Goal: Task Accomplishment & Management: Use online tool/utility

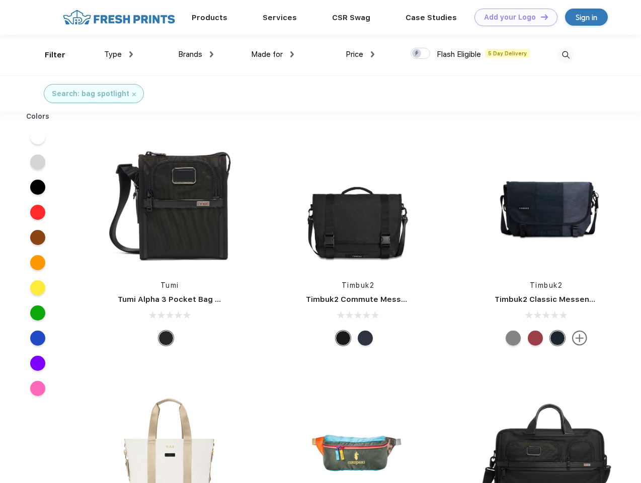
scroll to position [1, 0]
click at [512, 17] on link "Add your Logo Design Tool" at bounding box center [515, 18] width 83 height 18
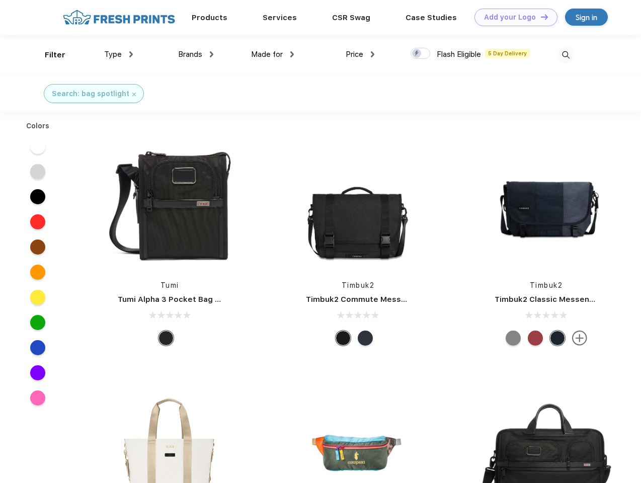
click at [0, 0] on div "Design Tool" at bounding box center [0, 0] width 0 height 0
click at [540, 17] on link "Add your Logo Design Tool" at bounding box center [515, 18] width 83 height 18
click at [48, 55] on div "Filter" at bounding box center [55, 55] width 21 height 12
click at [119, 54] on span "Type" at bounding box center [113, 54] width 18 height 9
click at [196, 54] on span "Brands" at bounding box center [190, 54] width 24 height 9
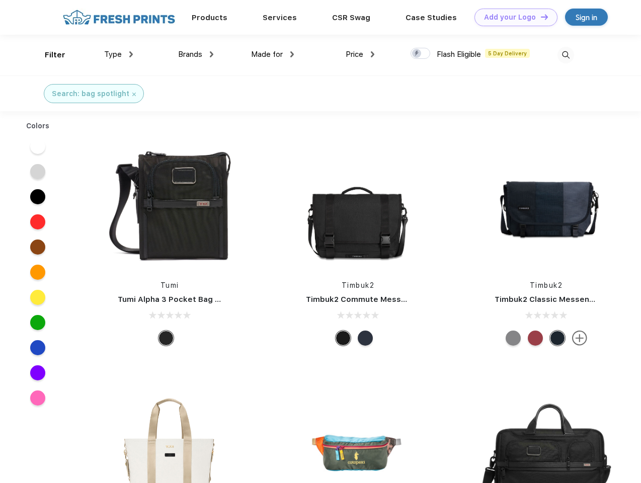
click at [273, 54] on span "Made for" at bounding box center [267, 54] width 32 height 9
click at [360, 54] on span "Price" at bounding box center [355, 54] width 18 height 9
click at [421, 54] on div at bounding box center [420, 53] width 20 height 11
click at [417, 54] on input "checkbox" at bounding box center [413, 50] width 7 height 7
click at [565, 55] on img at bounding box center [565, 55] width 17 height 17
